Goal: Information Seeking & Learning: Check status

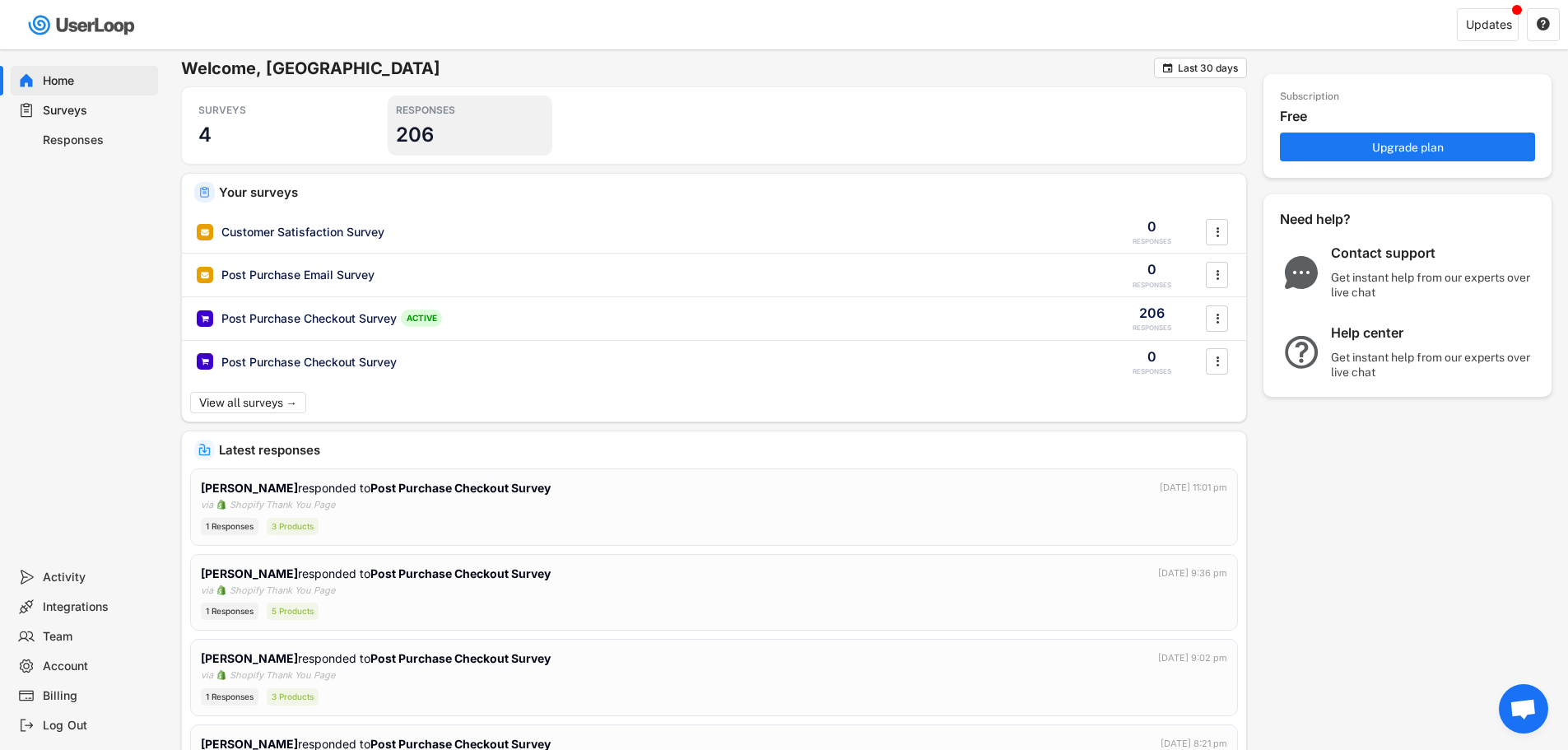
click at [418, 120] on div "RESPONSES 206" at bounding box center [470, 125] width 165 height 60
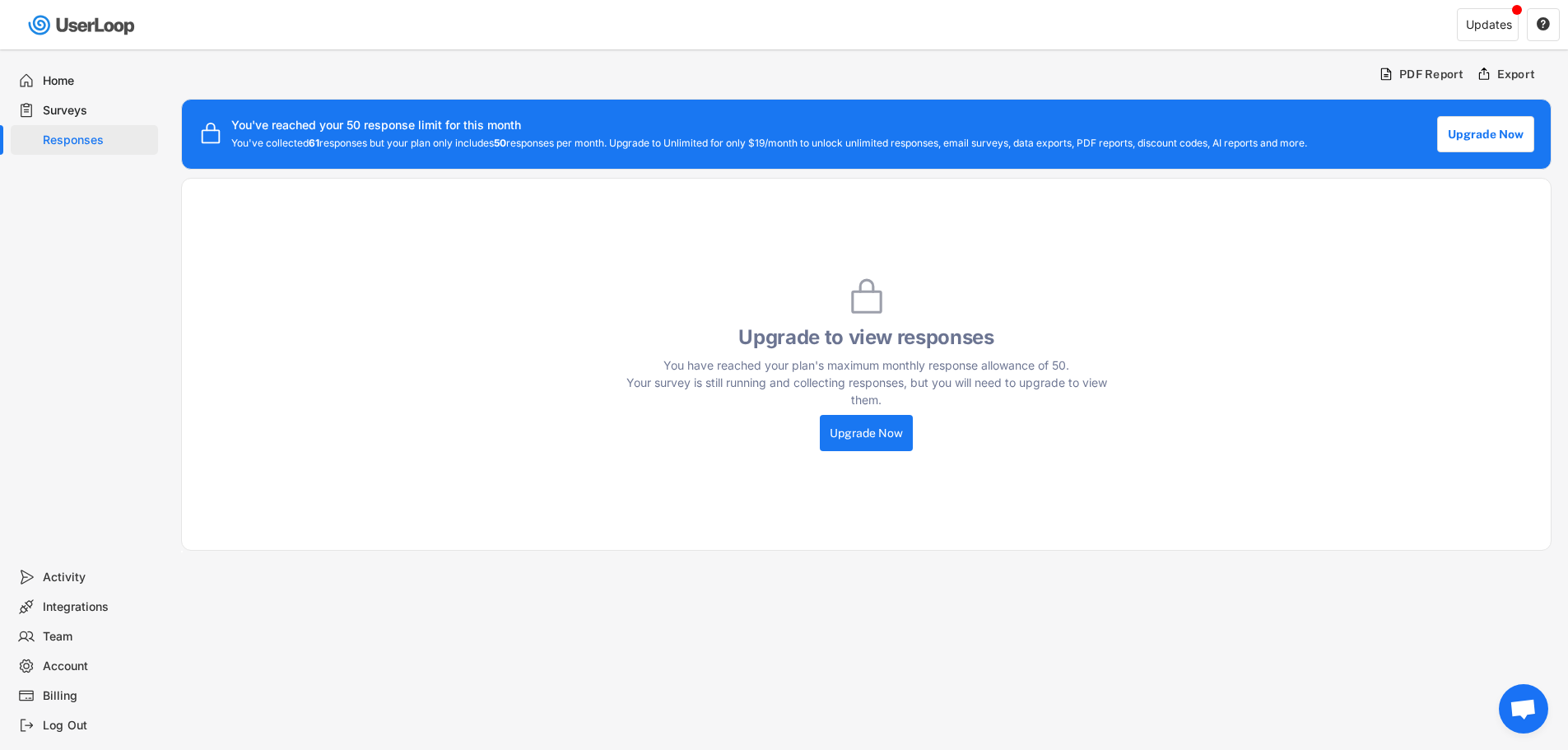
click at [52, 113] on div "Surveys" at bounding box center [97, 111] width 109 height 15
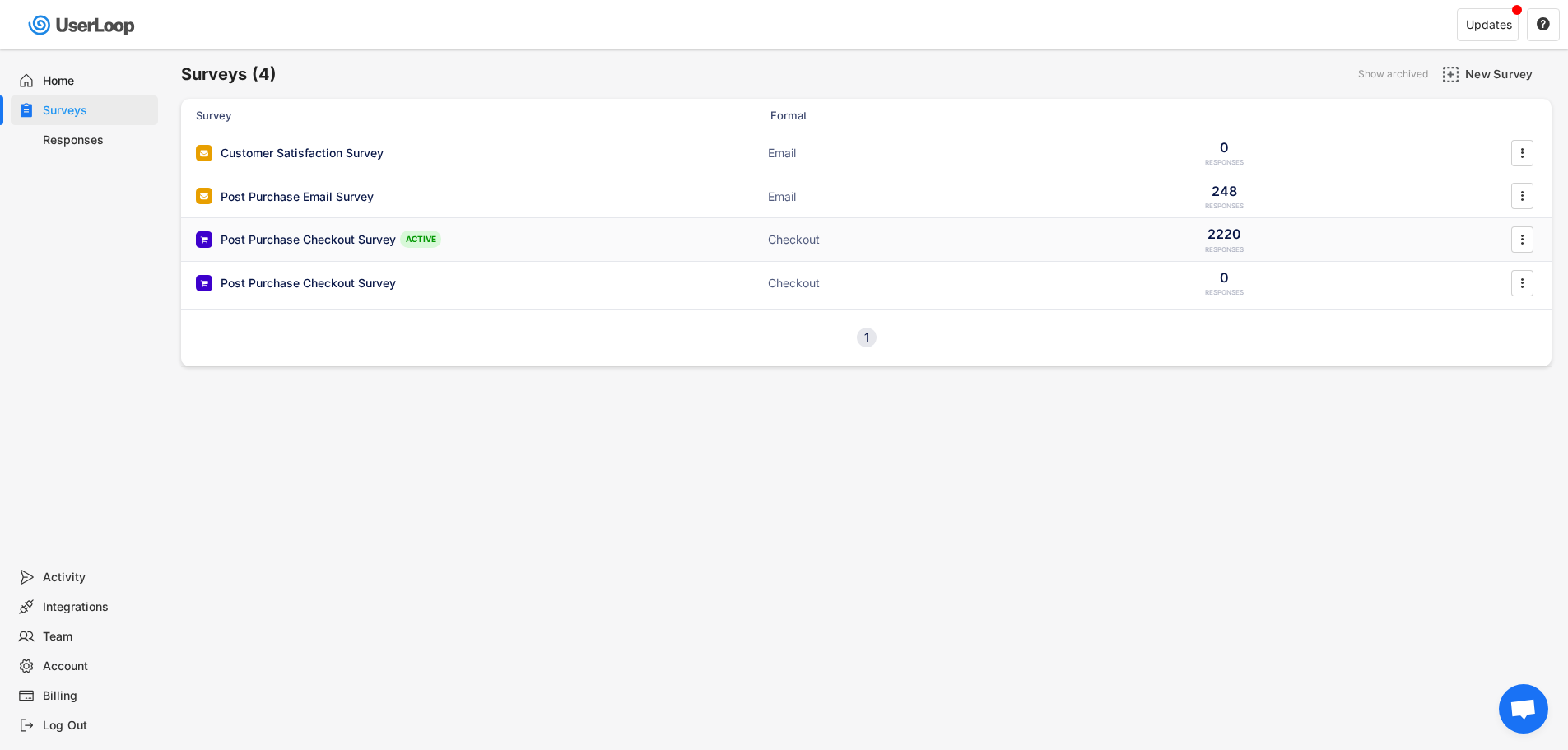
click at [385, 230] on div "Post Purchase Checkout Survey ACTIVE Checkout 2220 RESPONSES " at bounding box center [866, 240] width 1371 height 43
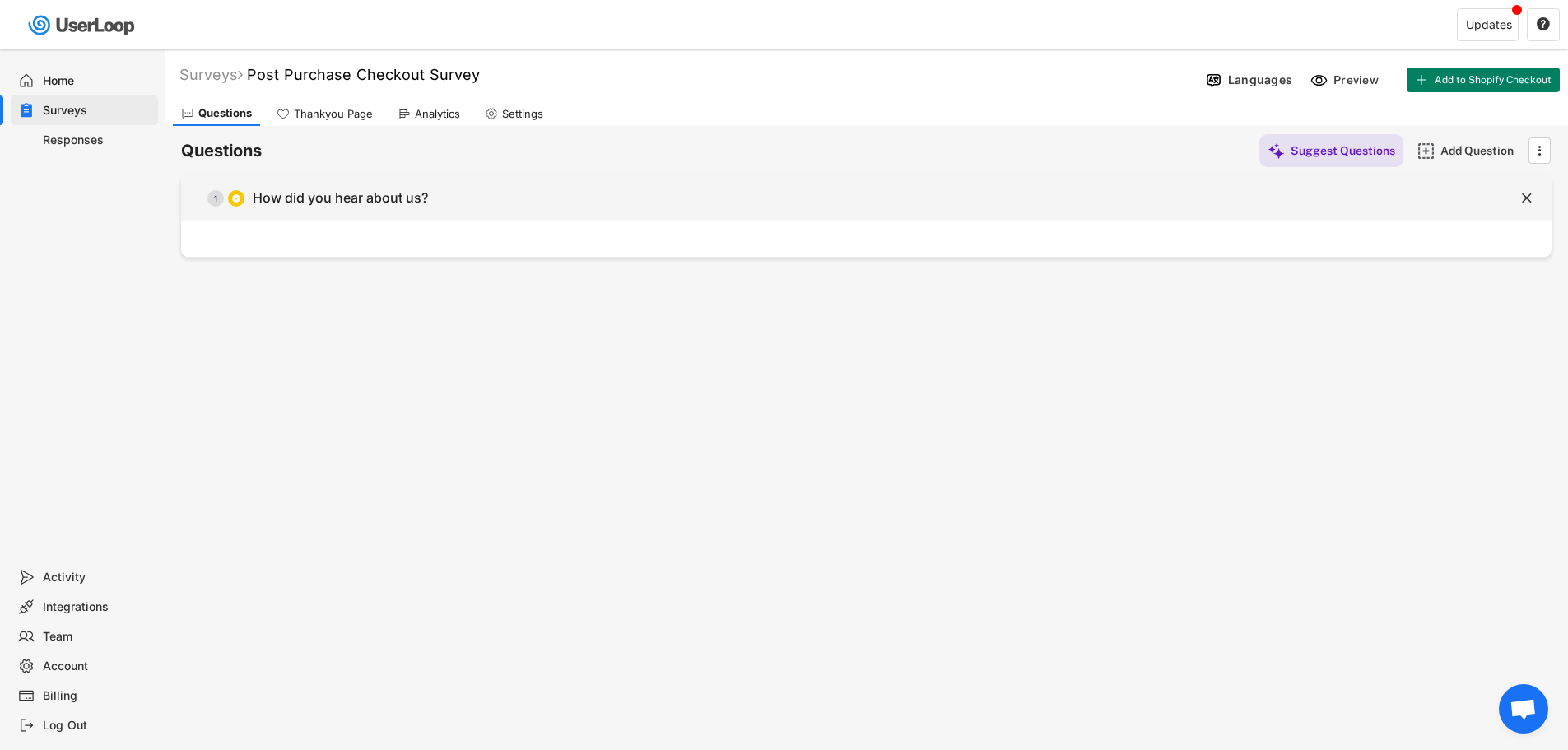
click at [351, 215] on div "  1 How did you hear about us?" at bounding box center [825, 198] width 1289 height 37
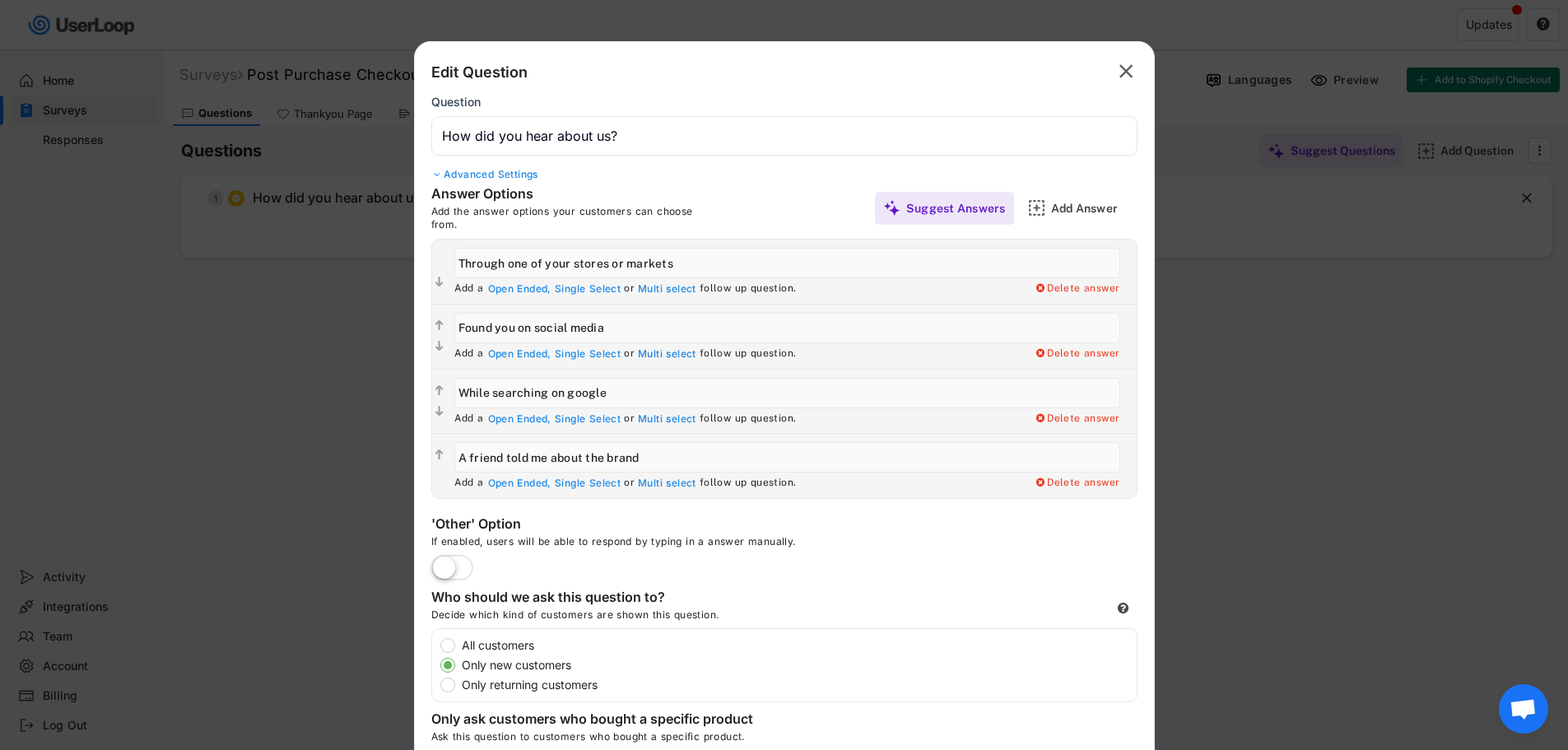
click at [263, 349] on div at bounding box center [784, 375] width 1568 height 750
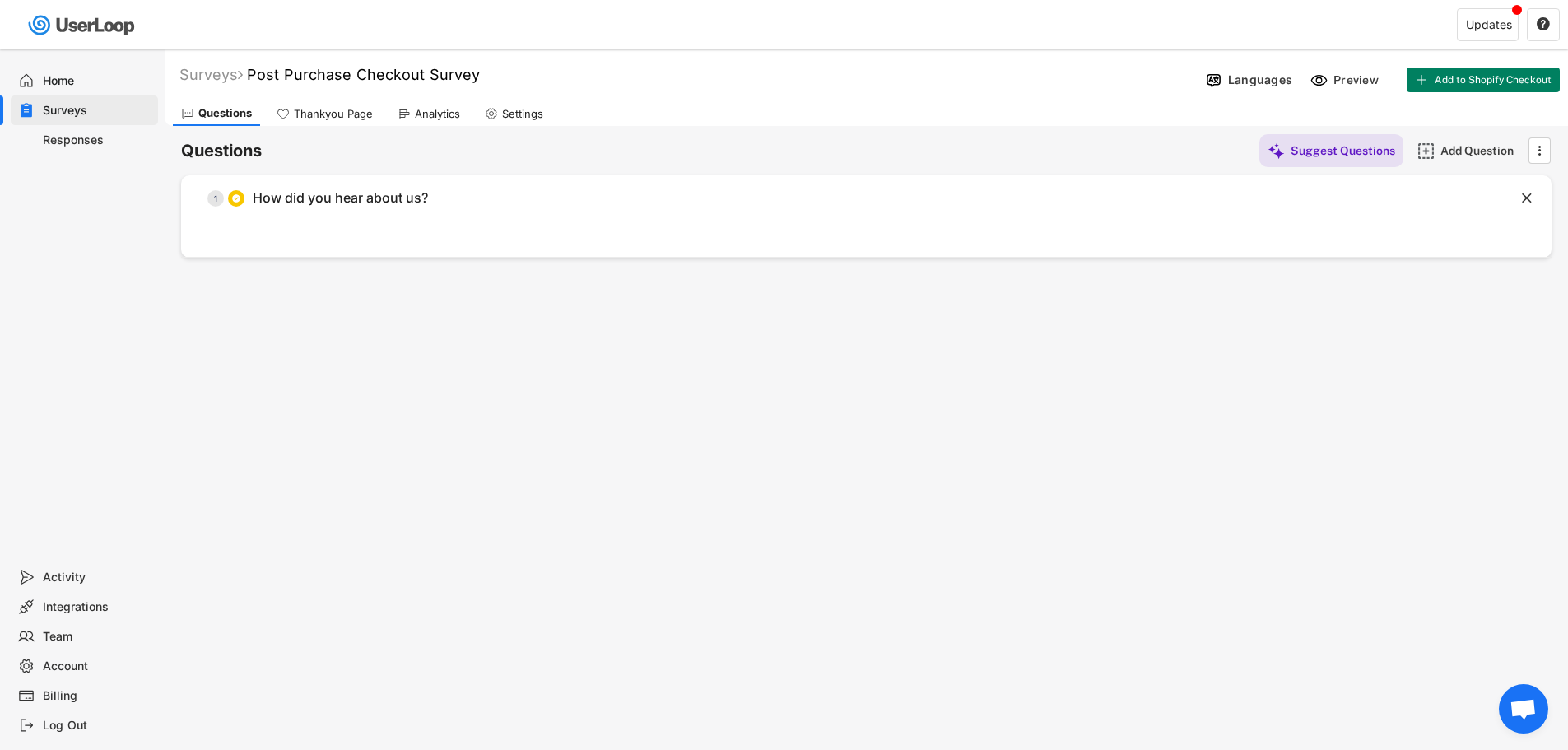
click at [69, 134] on div "Responses" at bounding box center [97, 140] width 109 height 15
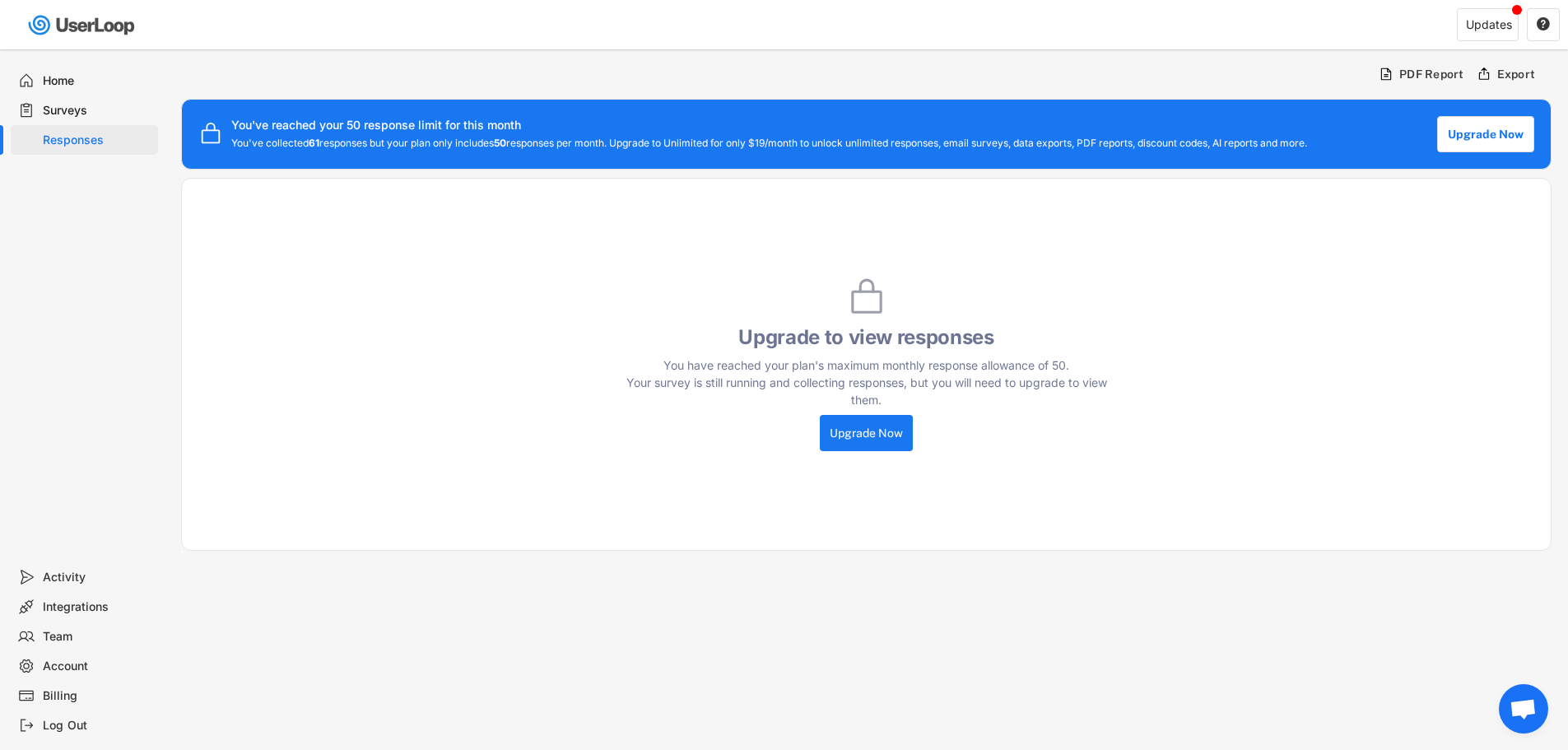
click at [60, 75] on div "Home" at bounding box center [97, 81] width 109 height 15
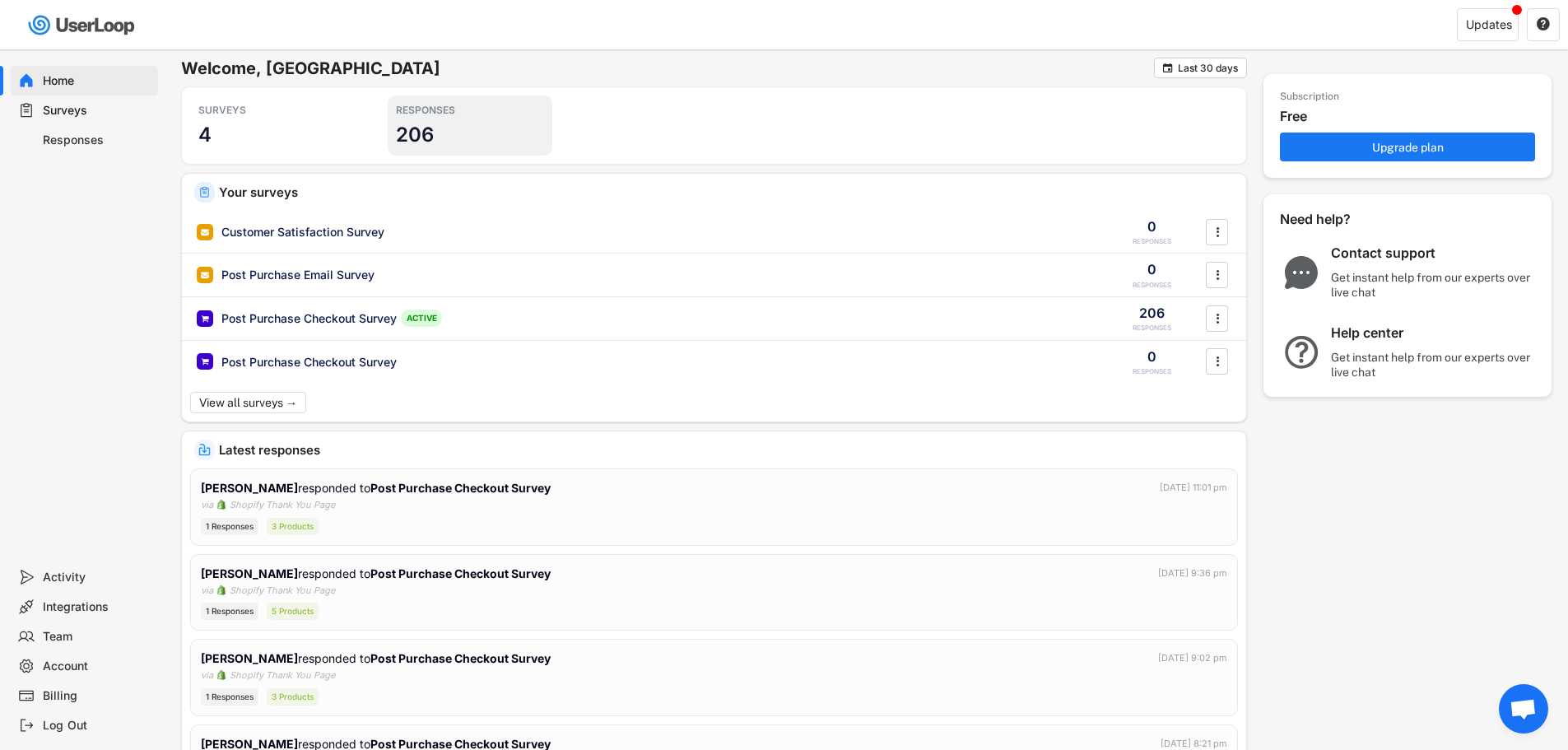
click at [436, 125] on div "RESPONSES 206" at bounding box center [470, 125] width 165 height 60
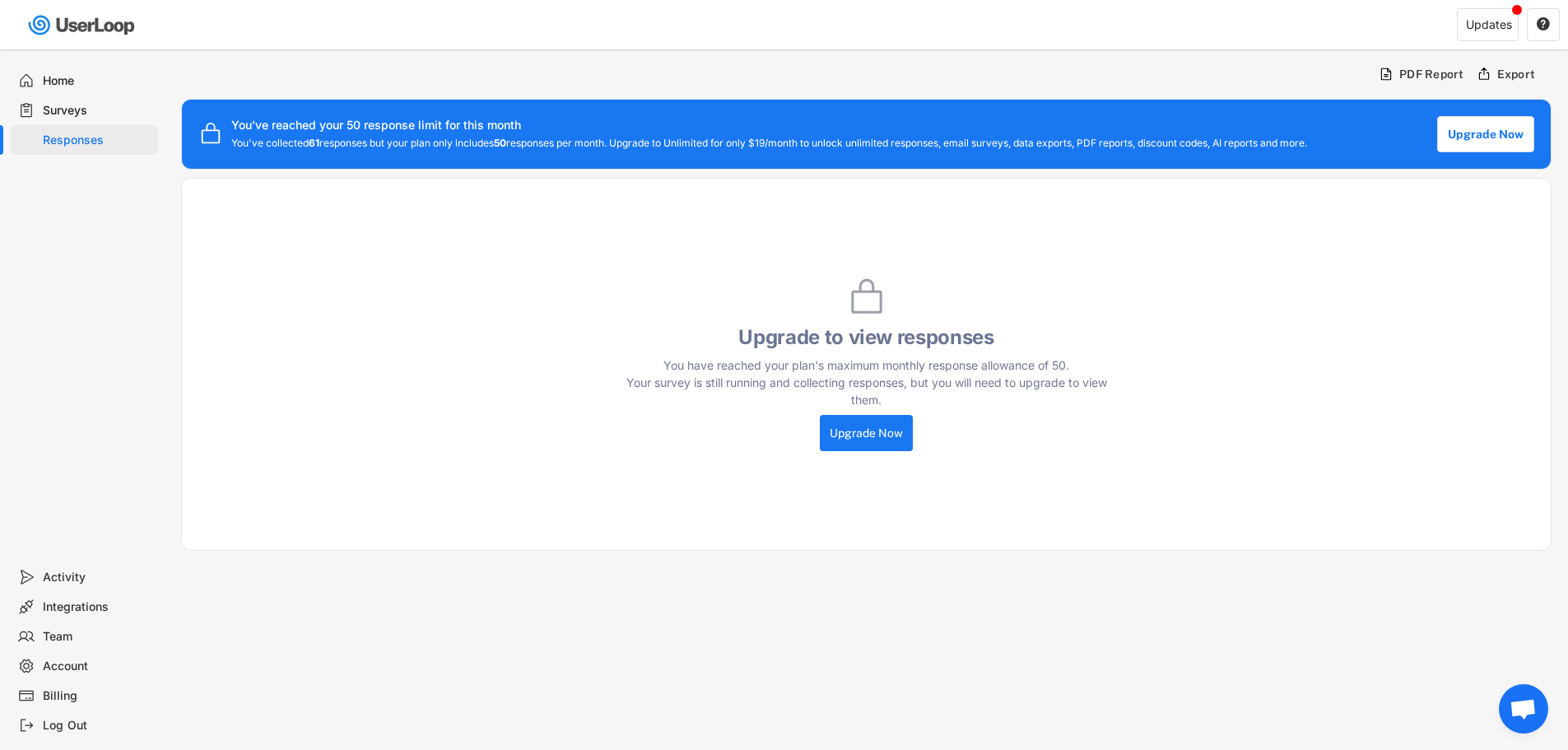
click at [0, 45] on div at bounding box center [401, 25] width 802 height 50
click at [57, 74] on div "Home" at bounding box center [97, 81] width 109 height 15
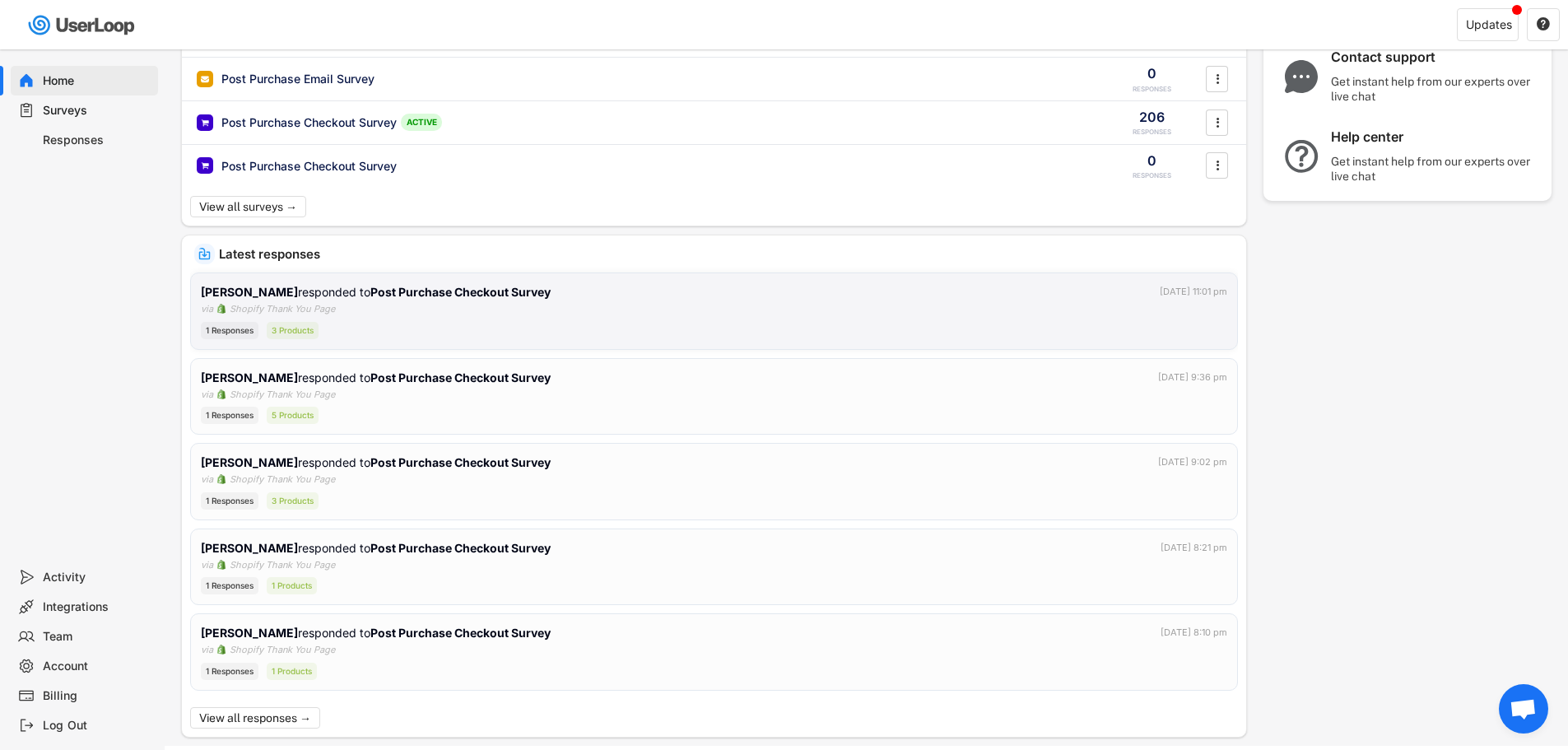
scroll to position [241, 0]
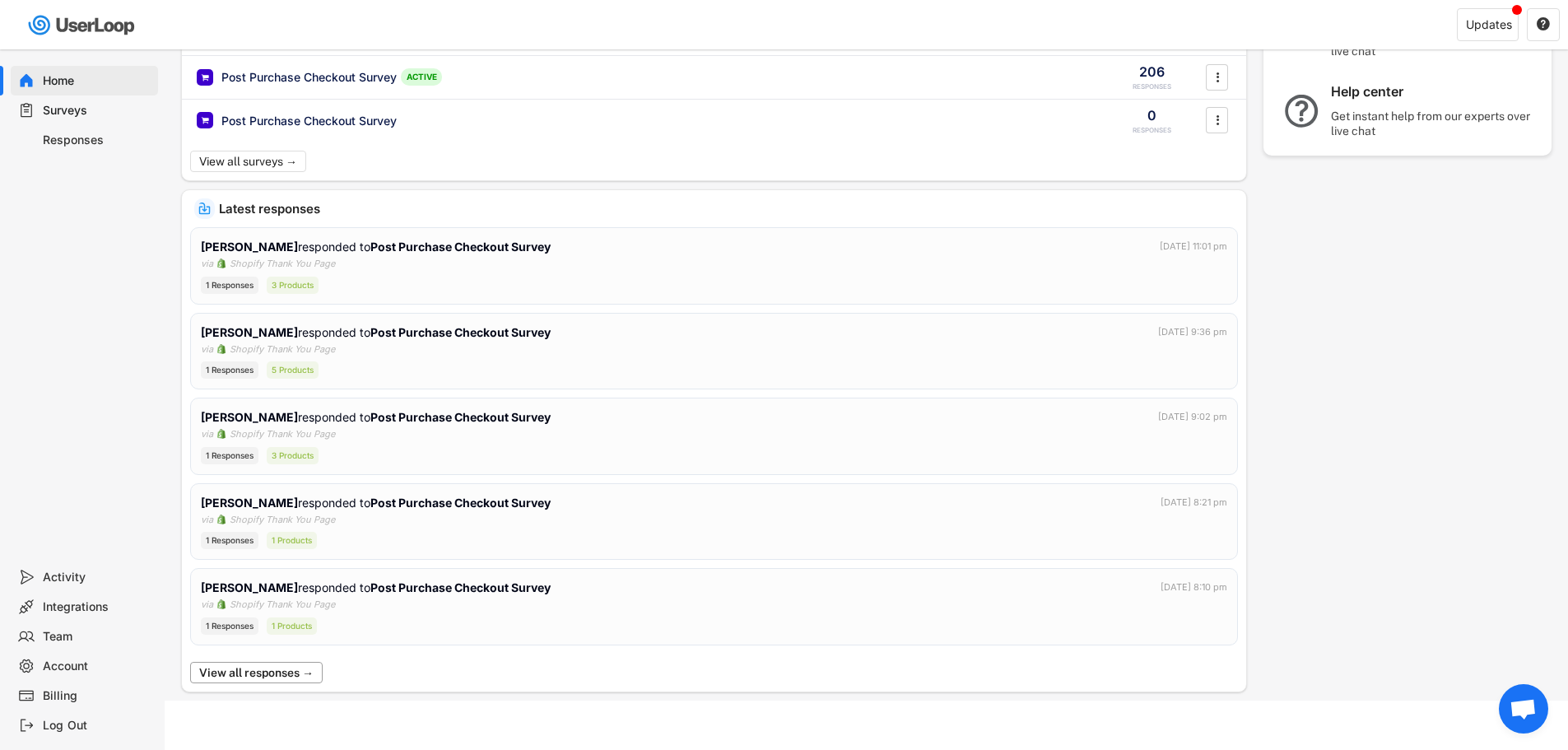
click at [214, 673] on button "View all responses →" at bounding box center [256, 673] width 133 height 21
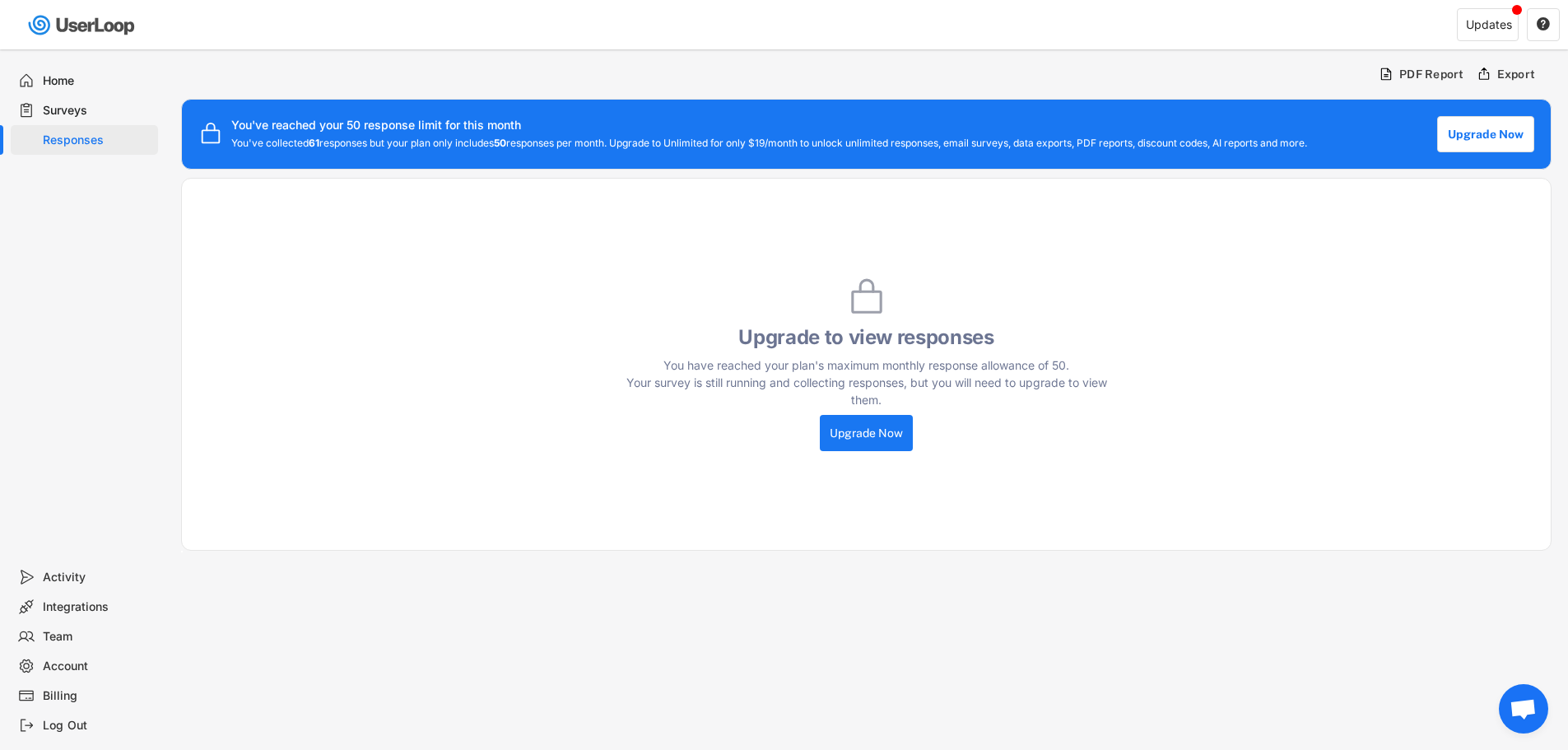
click at [57, 75] on div "Home" at bounding box center [97, 81] width 109 height 15
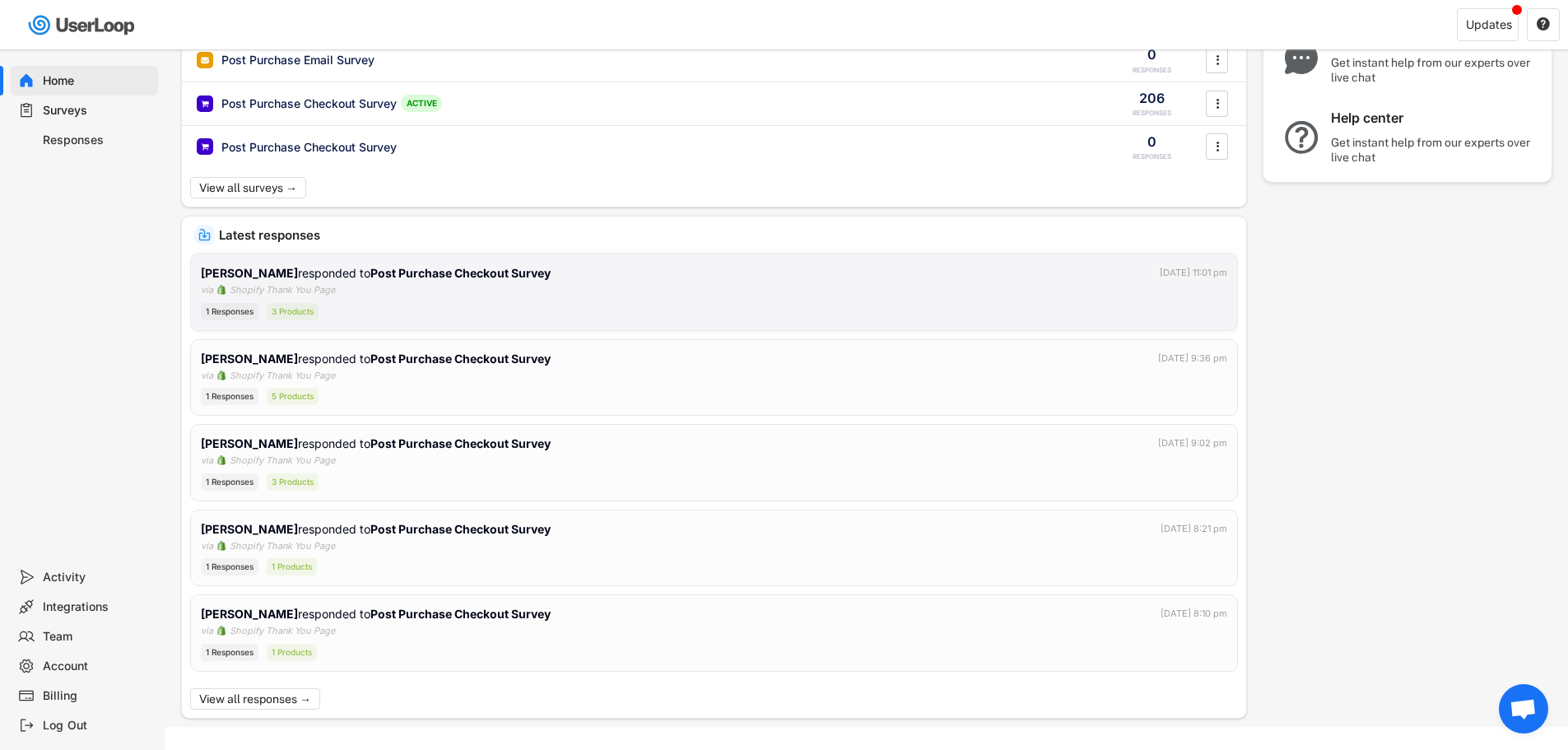
scroll to position [241, 0]
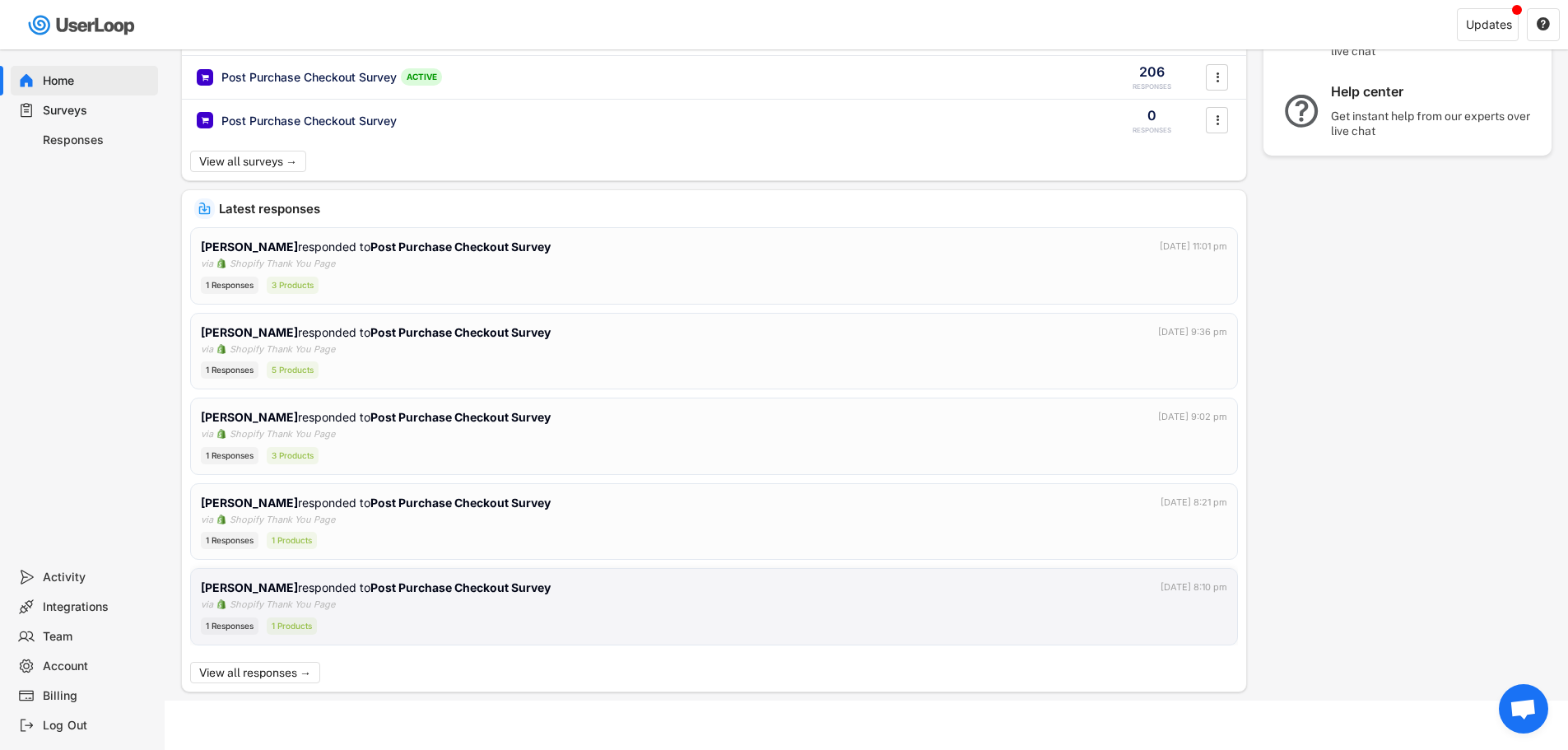
click at [393, 606] on div "[PERSON_NAME] responded to Post Purchase Checkout Survey [DATE] 8:10 pm via Sho…" at bounding box center [714, 607] width 1026 height 56
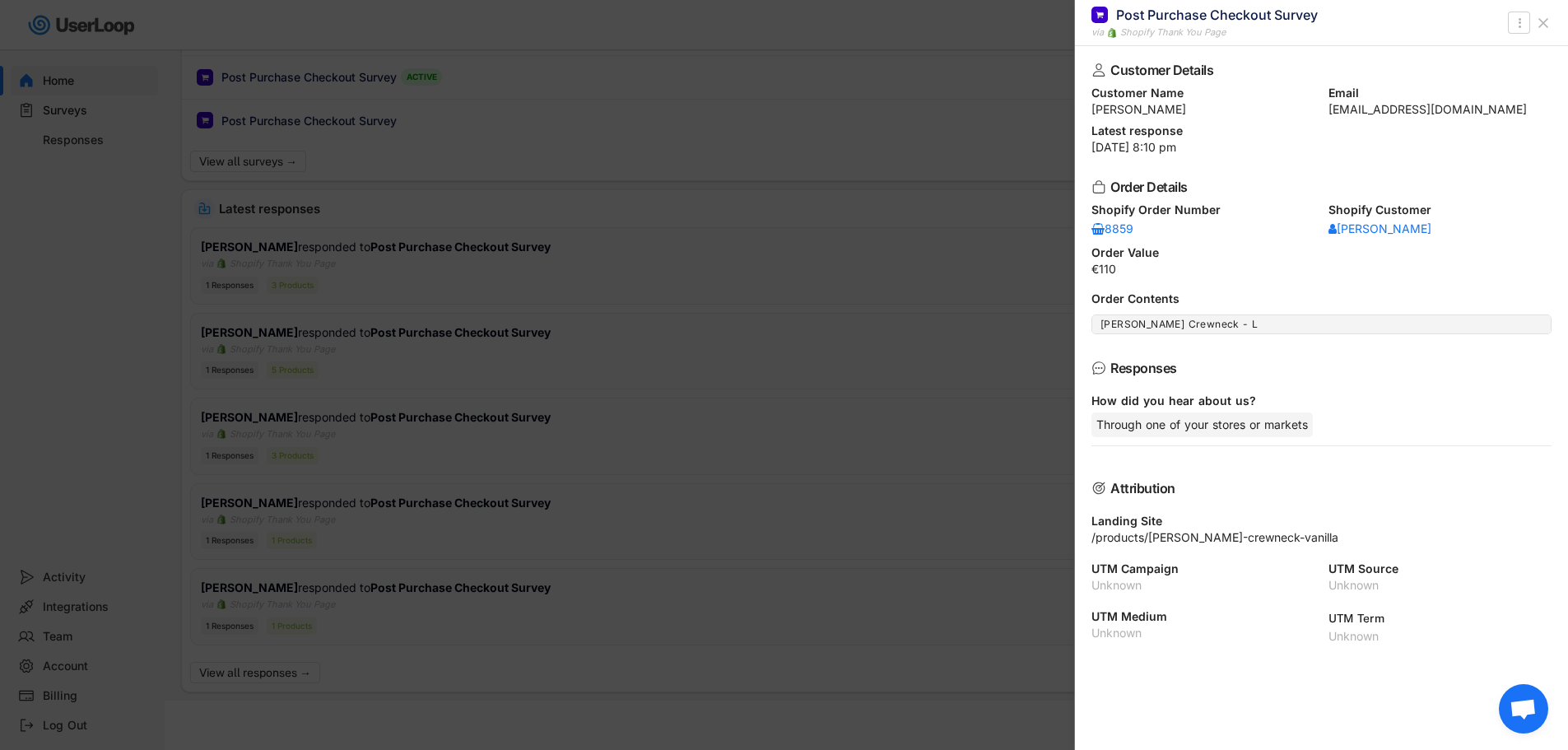
click at [1026, 198] on div at bounding box center [784, 375] width 1568 height 750
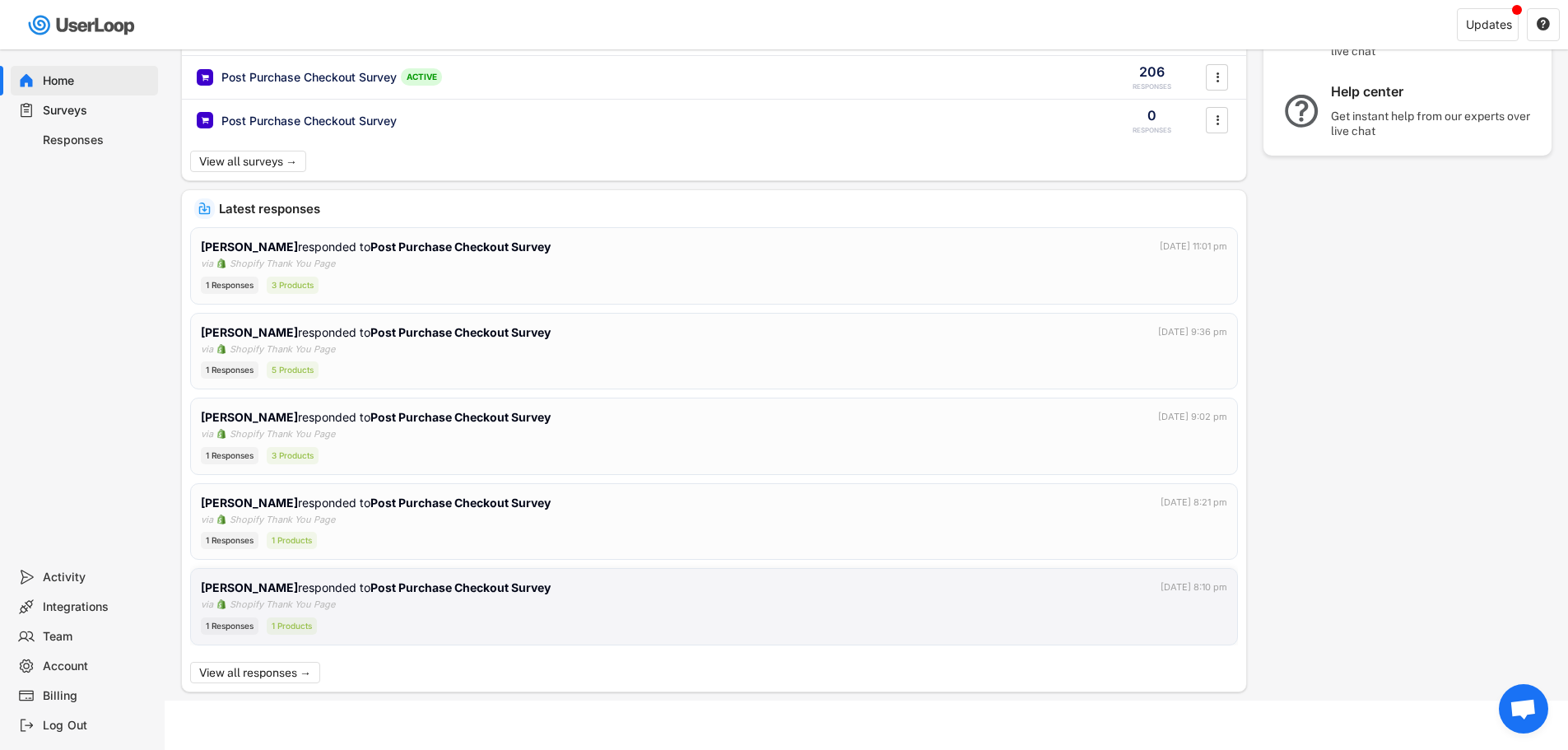
click at [424, 585] on strong "Post Purchase Checkout Survey" at bounding box center [460, 587] width 180 height 14
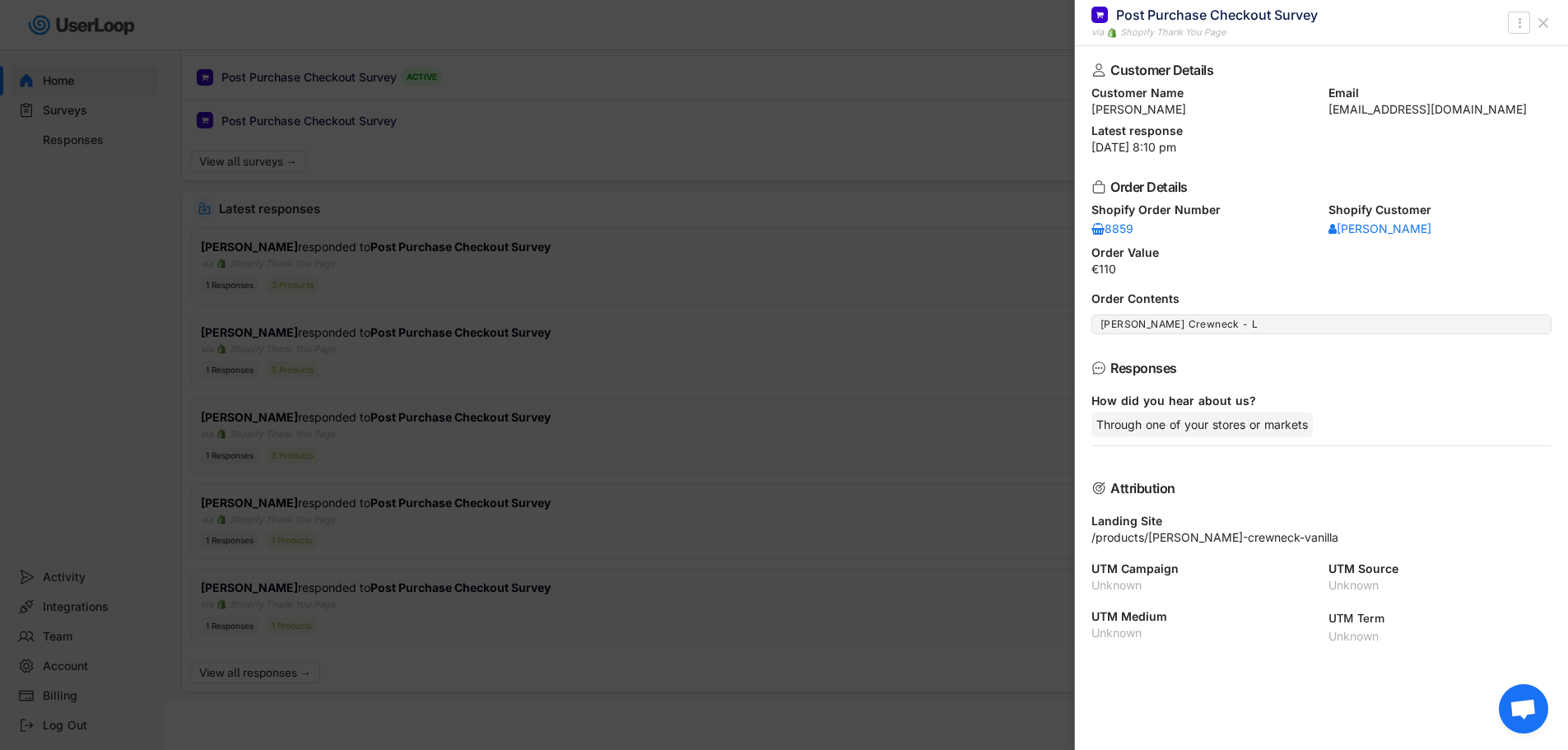
click at [775, 507] on div at bounding box center [784, 375] width 1568 height 750
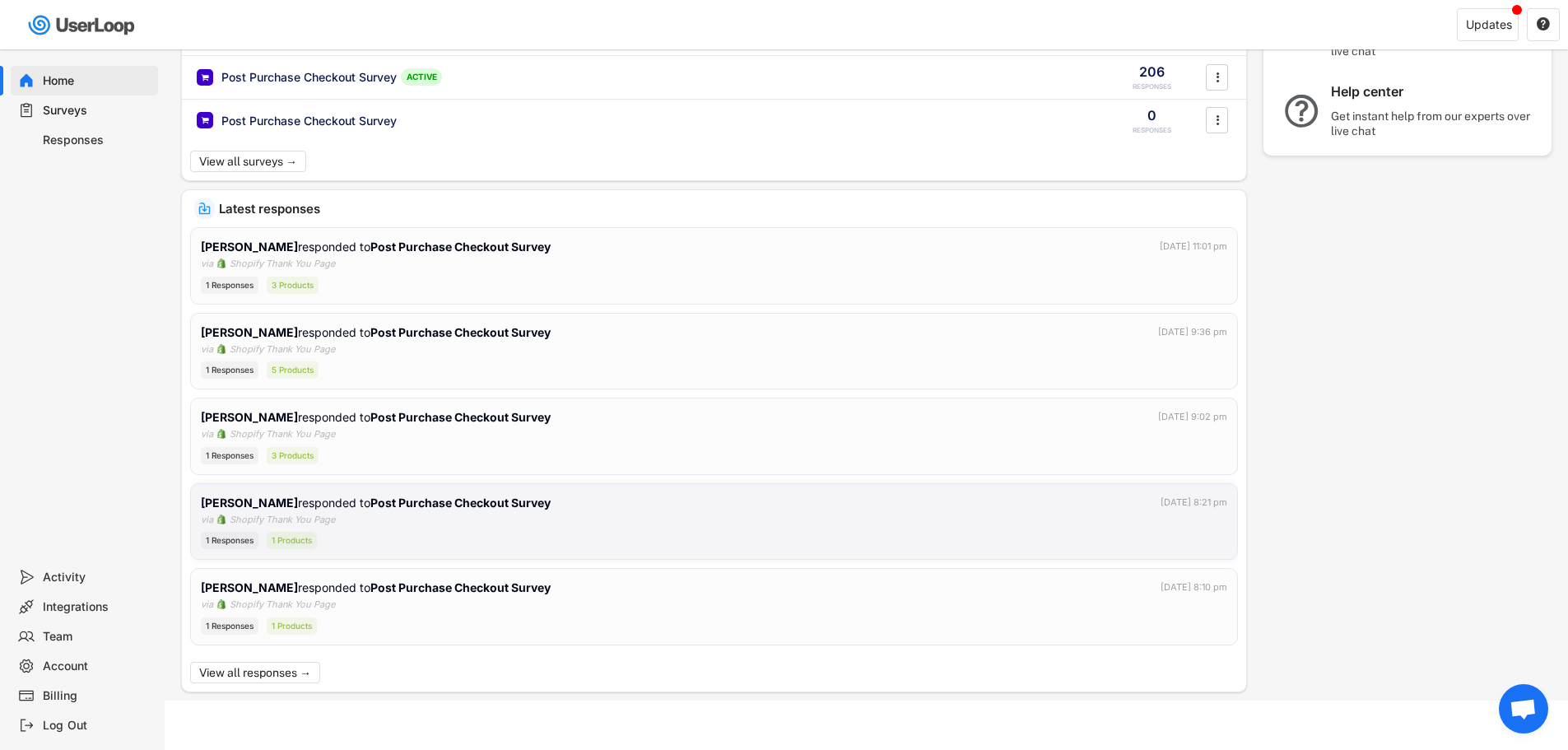
click at [572, 510] on div "[PERSON_NAME] responded to Post Purchase Checkout Survey [DATE] 8:21 pm" at bounding box center [714, 503] width 1026 height 17
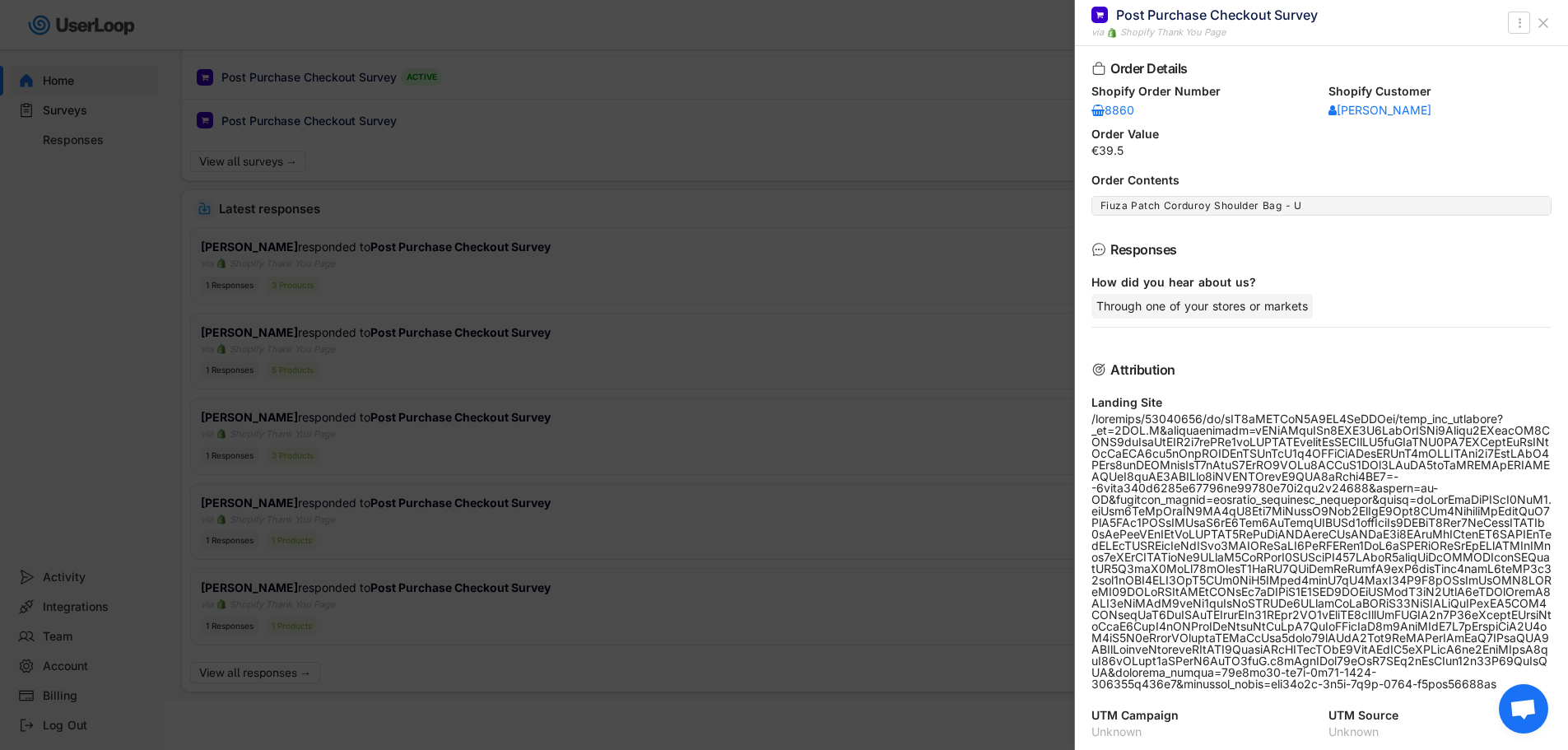
scroll to position [165, 0]
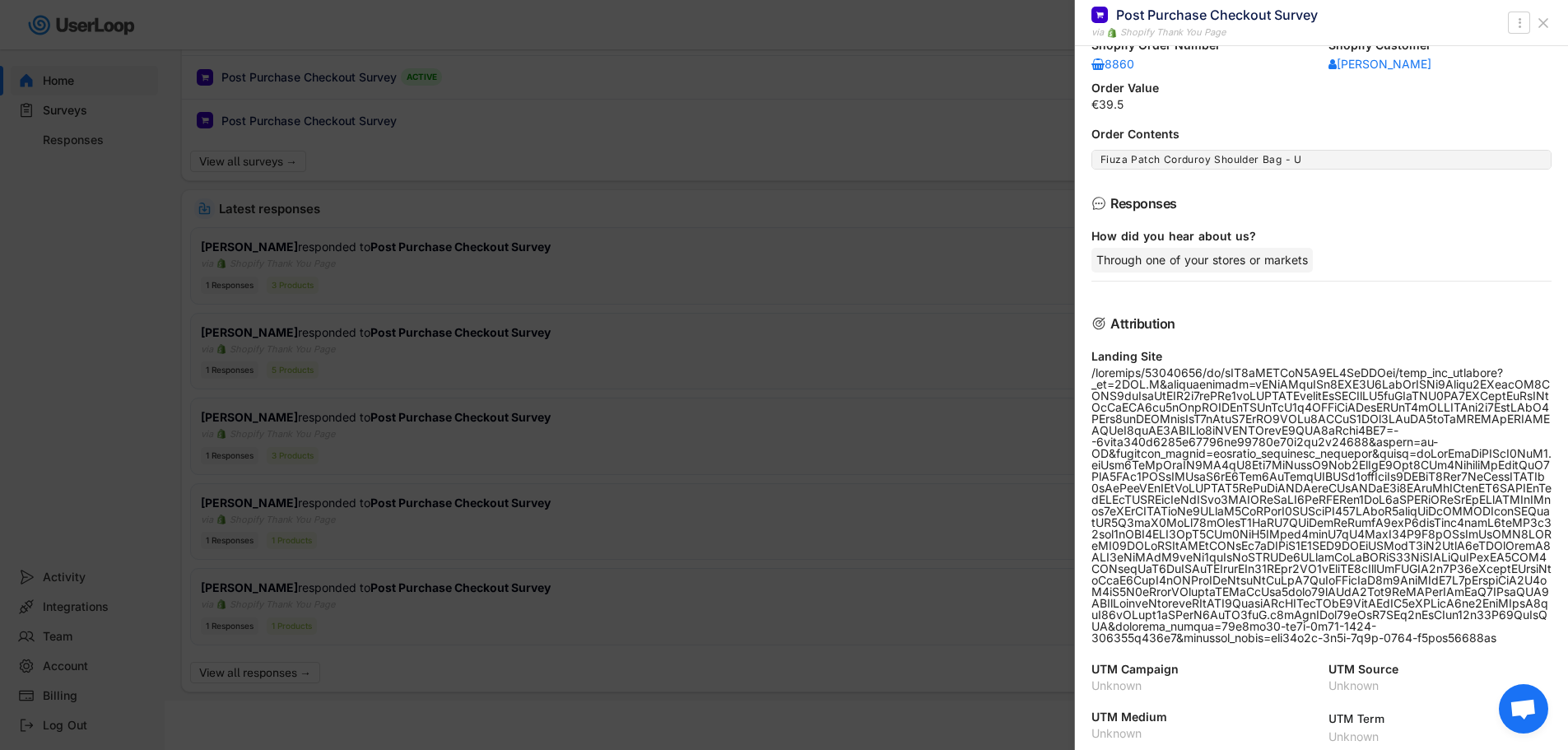
click at [784, 378] on div at bounding box center [784, 375] width 1568 height 750
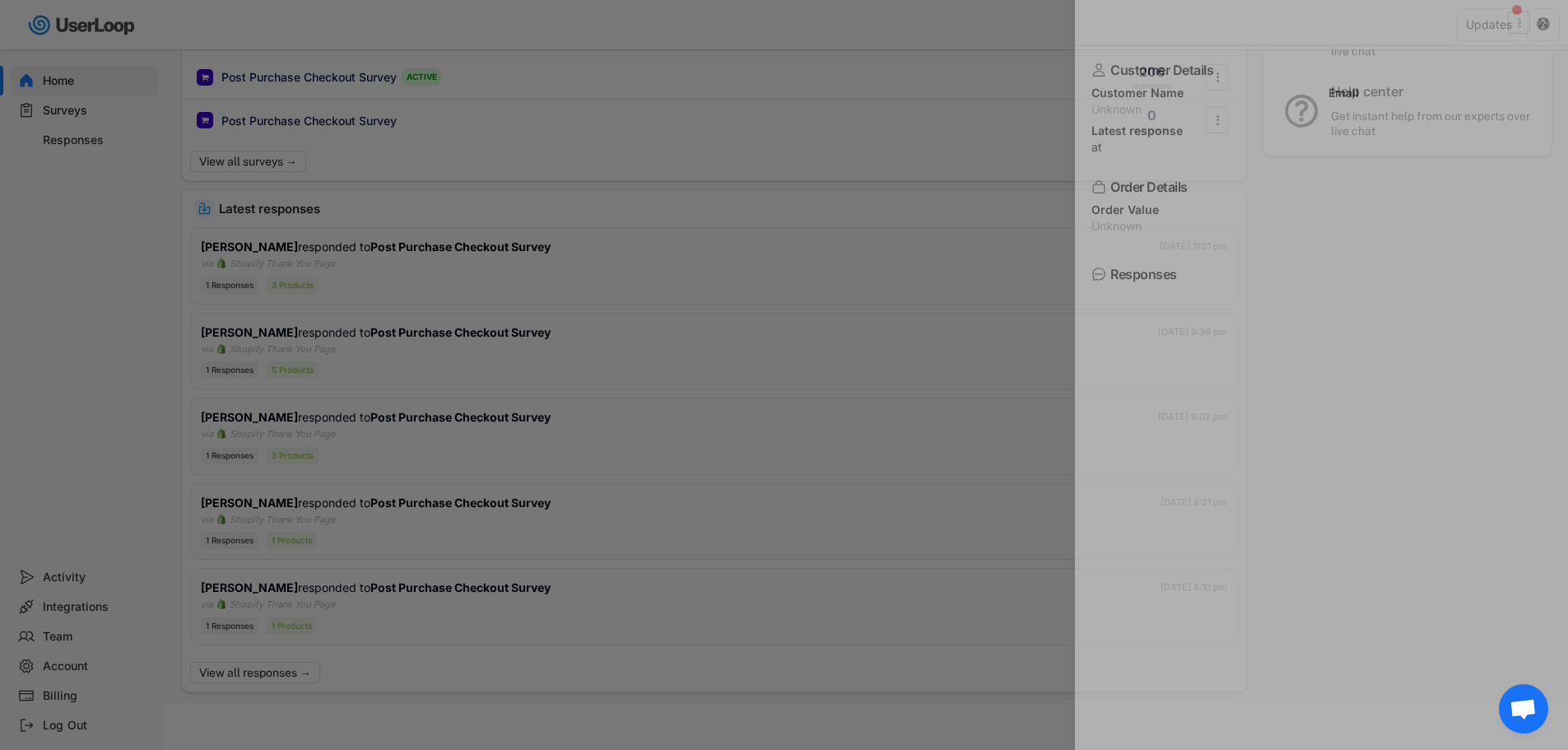
scroll to position [0, 0]
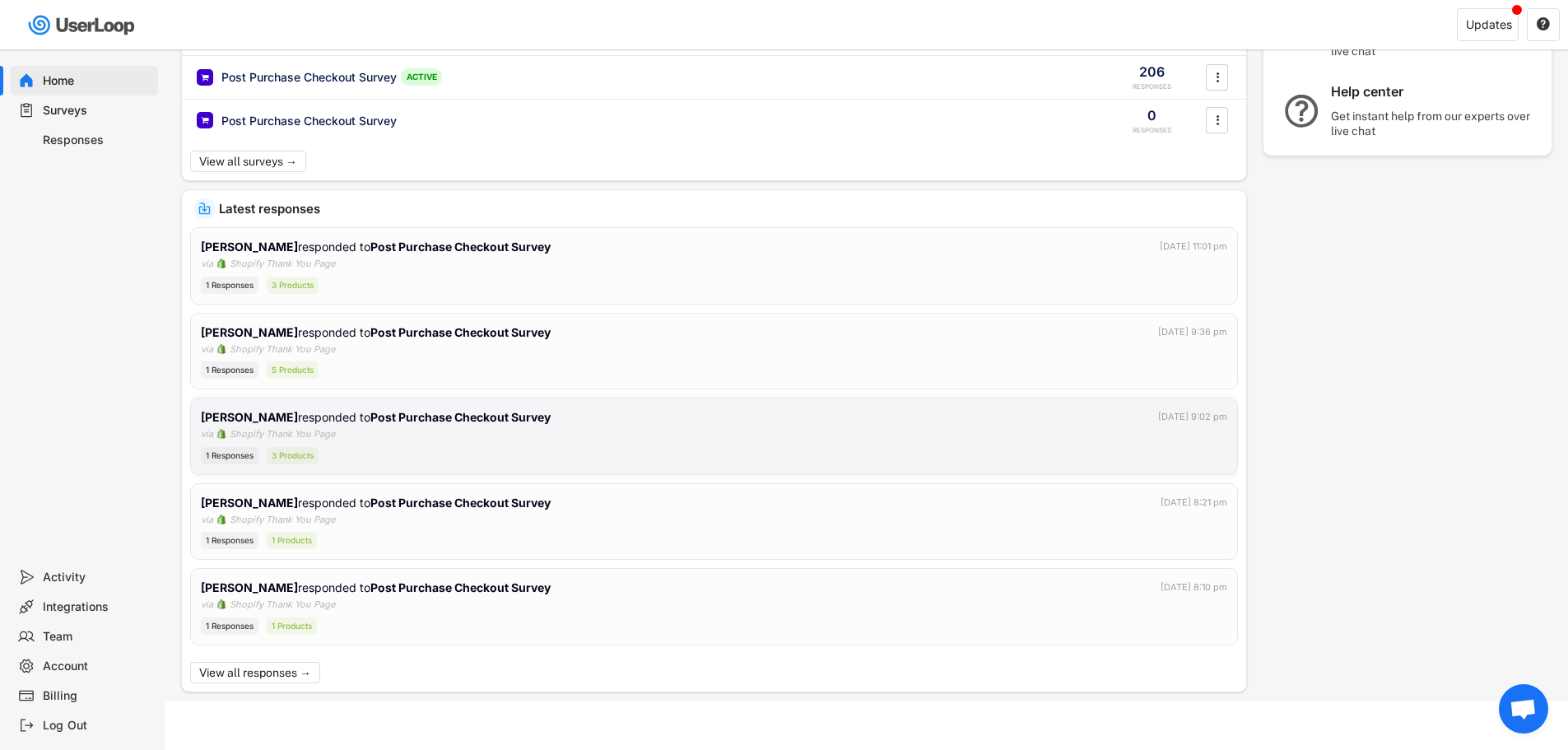
click at [428, 445] on div "[PERSON_NAME] responded to Post Purchase Checkout Survey [DATE] 9:02 pm via Sho…" at bounding box center [714, 436] width 1026 height 56
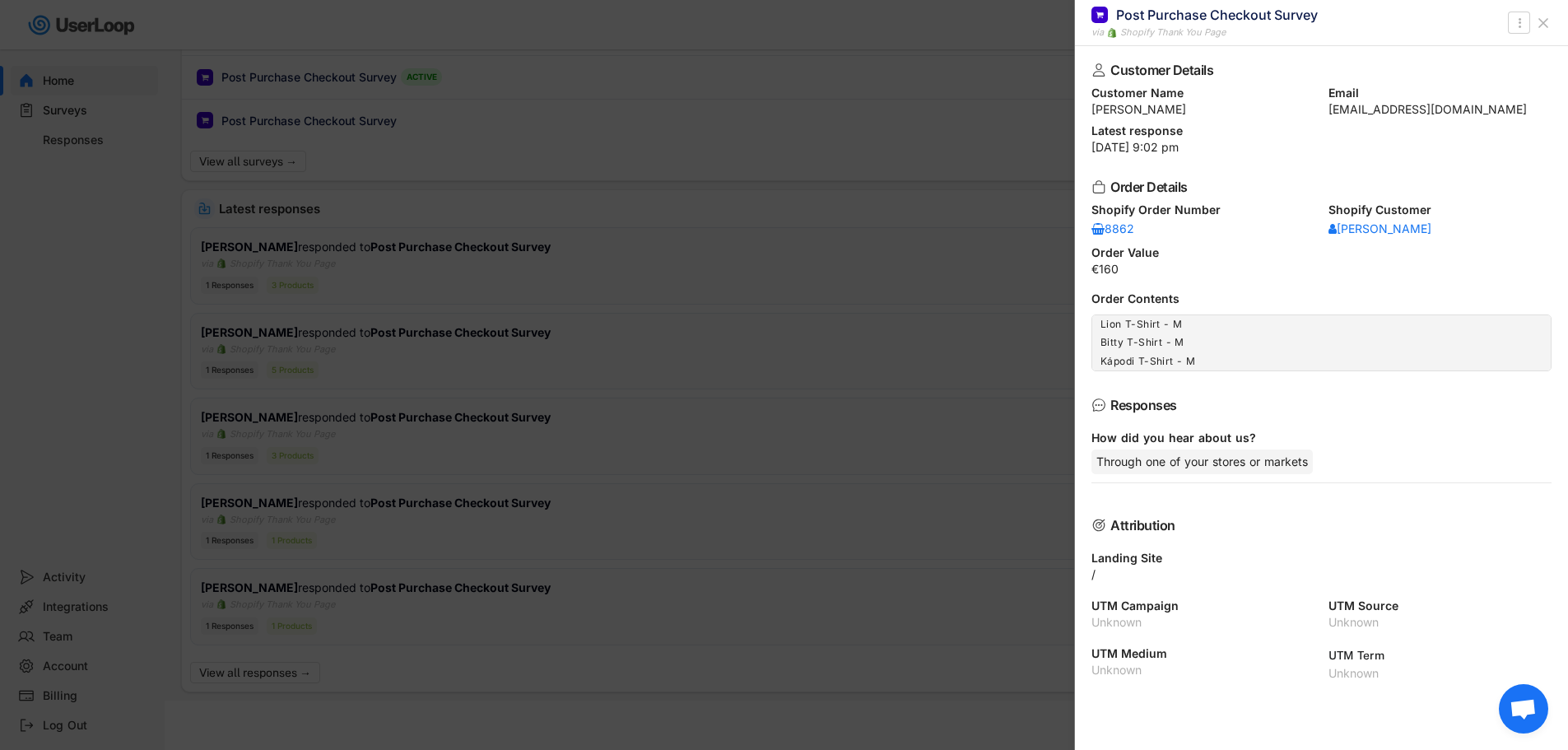
click at [943, 304] on div at bounding box center [784, 375] width 1568 height 750
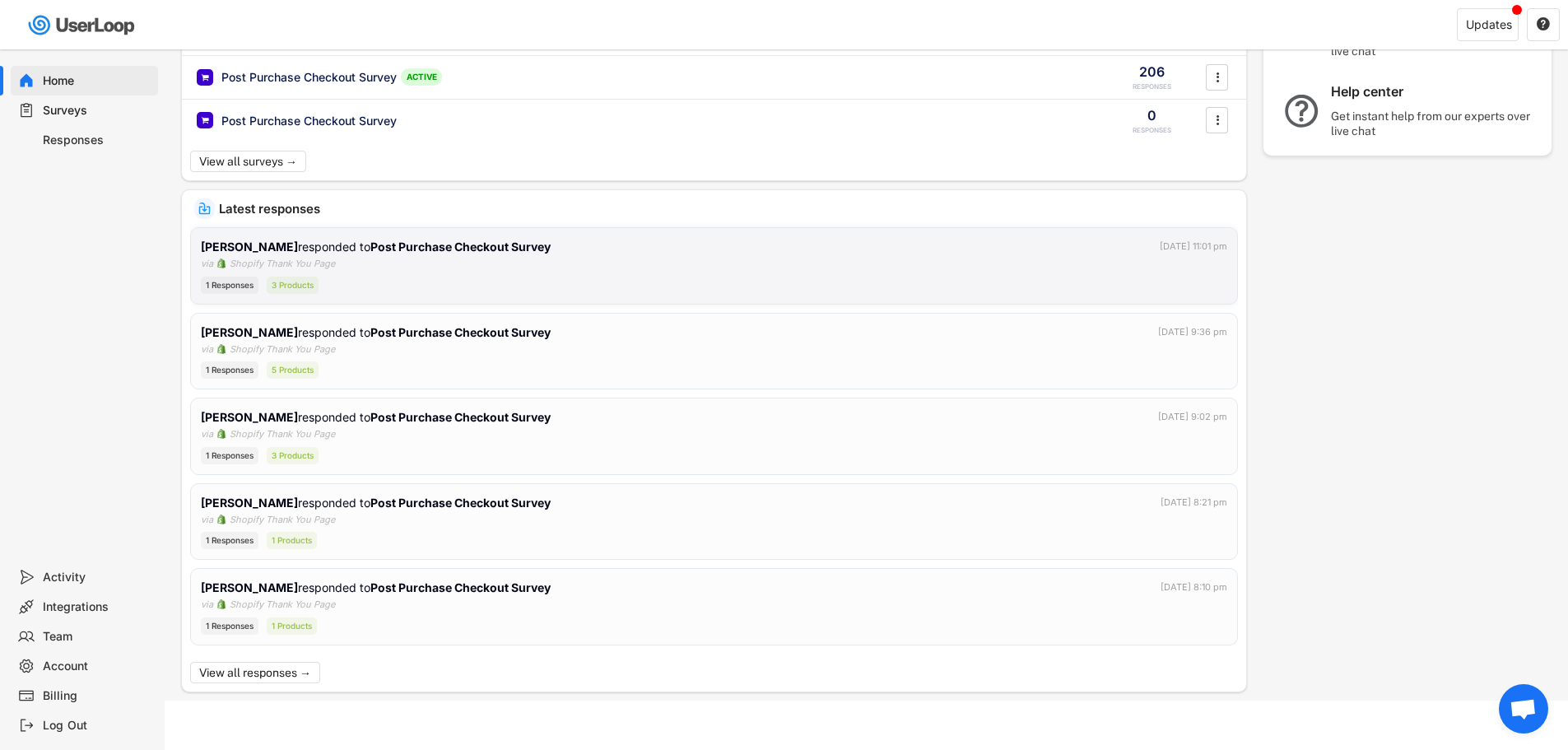
click at [517, 269] on div "[PERSON_NAME] responded to Post Purchase Checkout Survey [DATE] 11:01 pm via Sh…" at bounding box center [714, 265] width 1026 height 56
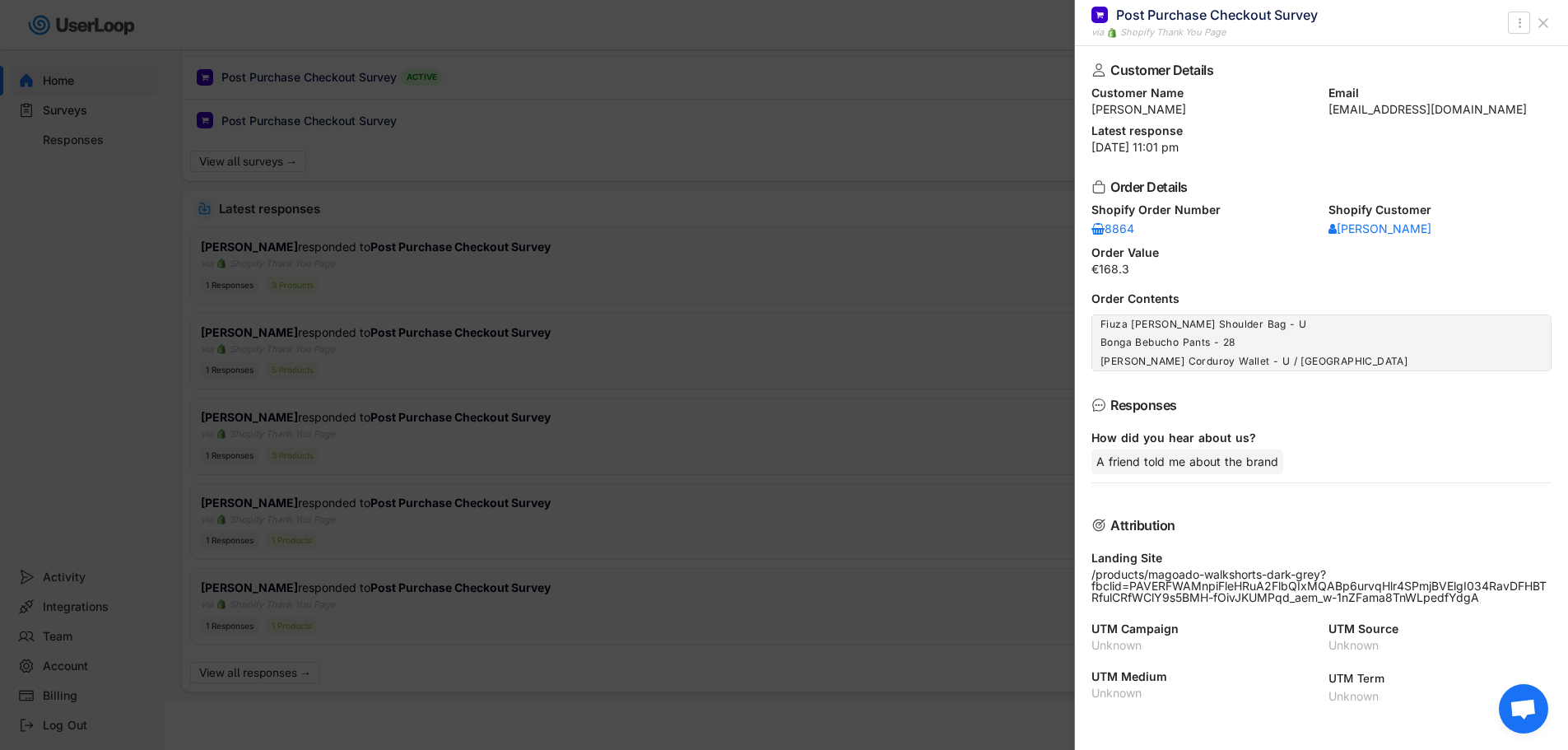
click at [1000, 340] on div at bounding box center [784, 375] width 1568 height 750
